Goal: Information Seeking & Learning: Learn about a topic

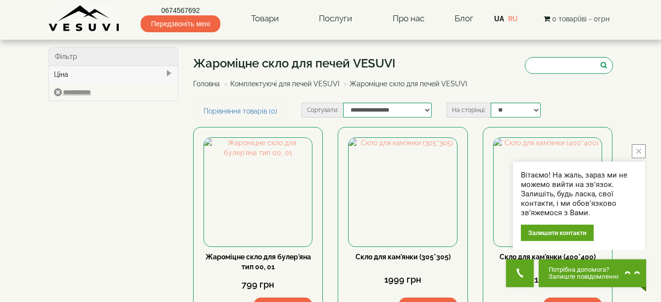
click at [640, 152] on icon "close button" at bounding box center [639, 151] width 5 height 5
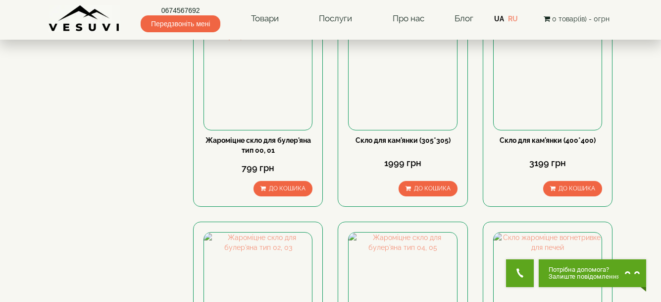
scroll to position [99, 0]
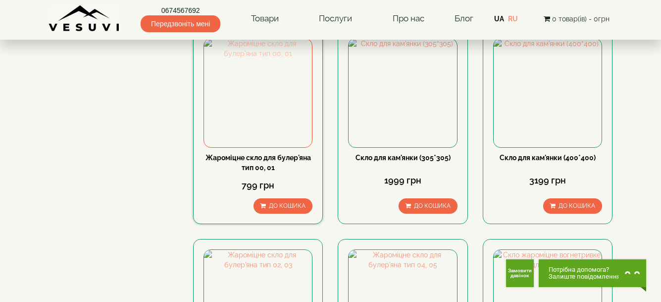
click at [267, 110] on img at bounding box center [258, 93] width 108 height 108
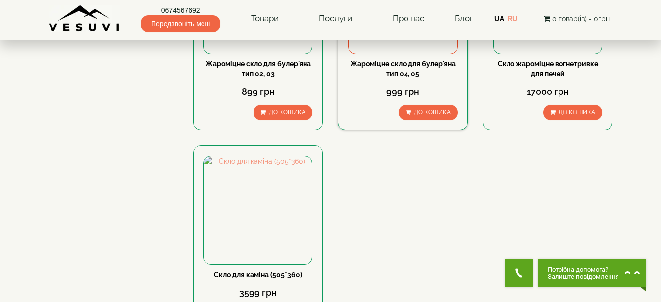
scroll to position [347, 0]
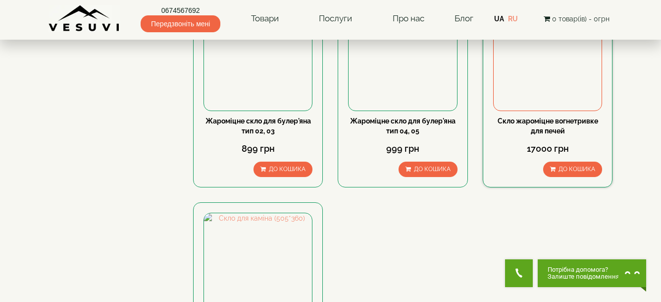
click at [546, 85] on img at bounding box center [548, 56] width 108 height 108
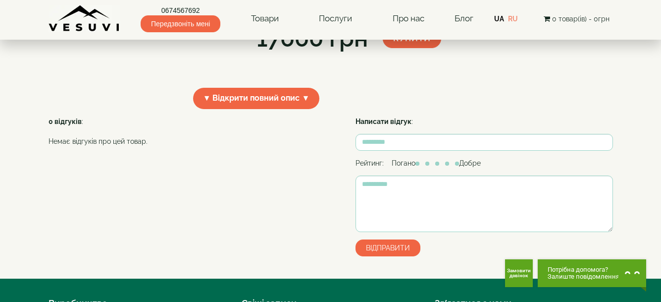
scroll to position [50, 0]
